Goal: Task Accomplishment & Management: Manage account settings

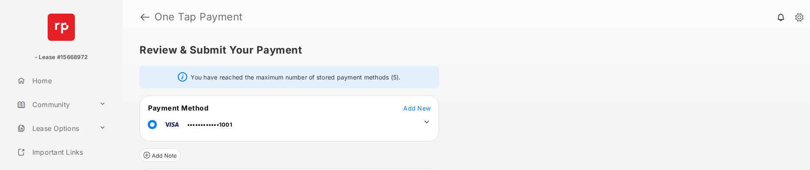
click at [149, 18] on h1 "One Tap Payment" at bounding box center [472, 17] width 647 height 10
click at [148, 18] on link at bounding box center [144, 17] width 9 height 20
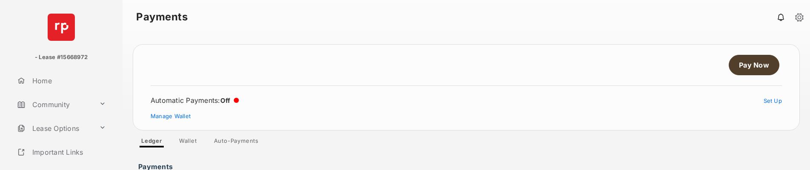
click at [248, 140] on link "Auto-Payments" at bounding box center [236, 142] width 58 height 10
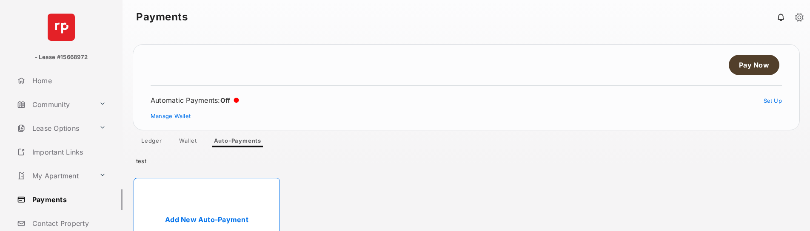
click at [217, 211] on link "Add New Auto-Payment" at bounding box center [207, 219] width 146 height 83
